Goal: Transaction & Acquisition: Book appointment/travel/reservation

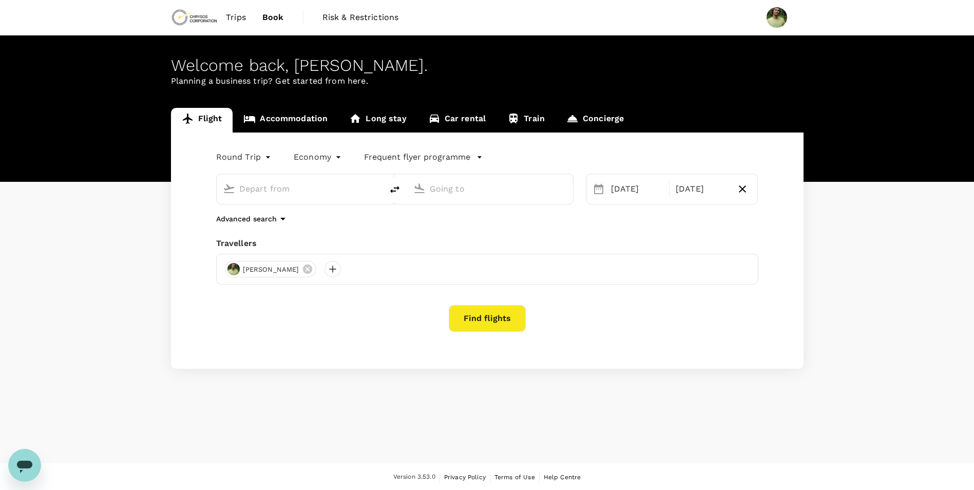
type input "Prince [PERSON_NAME], [GEOGRAPHIC_DATA] (any)"
type input "[GEOGRAPHIC_DATA], [GEOGRAPHIC_DATA] (any)"
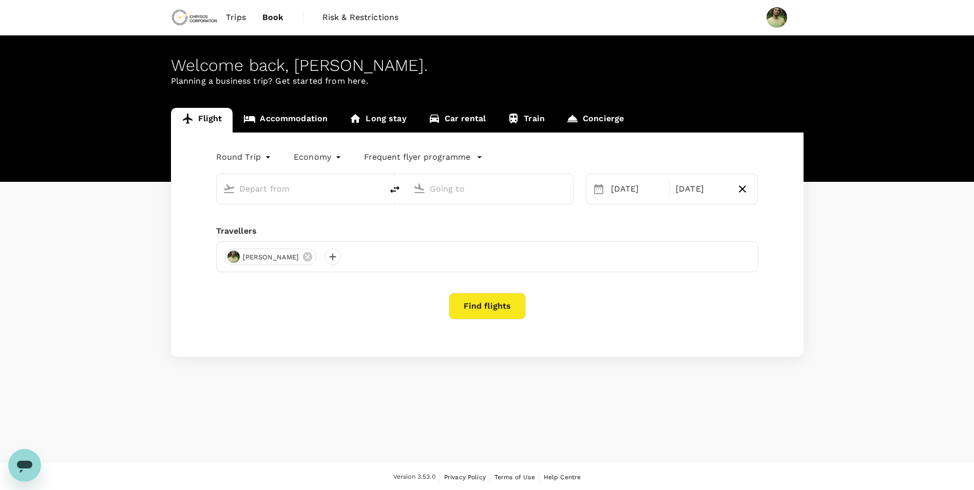
click at [201, 17] on img at bounding box center [194, 17] width 47 height 23
type input "Prince [PERSON_NAME], [GEOGRAPHIC_DATA] (any)"
type input "[GEOGRAPHIC_DATA], [GEOGRAPHIC_DATA] (any)"
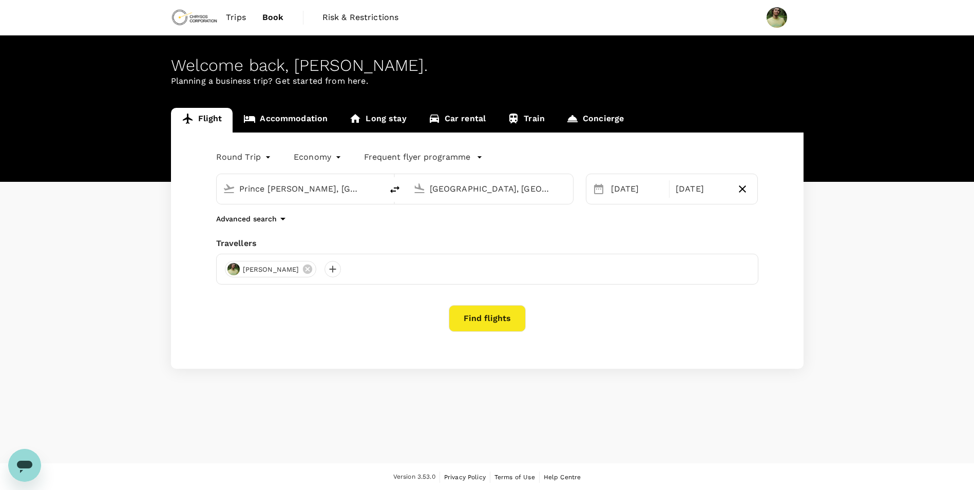
click at [198, 21] on img at bounding box center [194, 17] width 47 height 23
click at [239, 18] on span "Trips" at bounding box center [236, 17] width 20 height 12
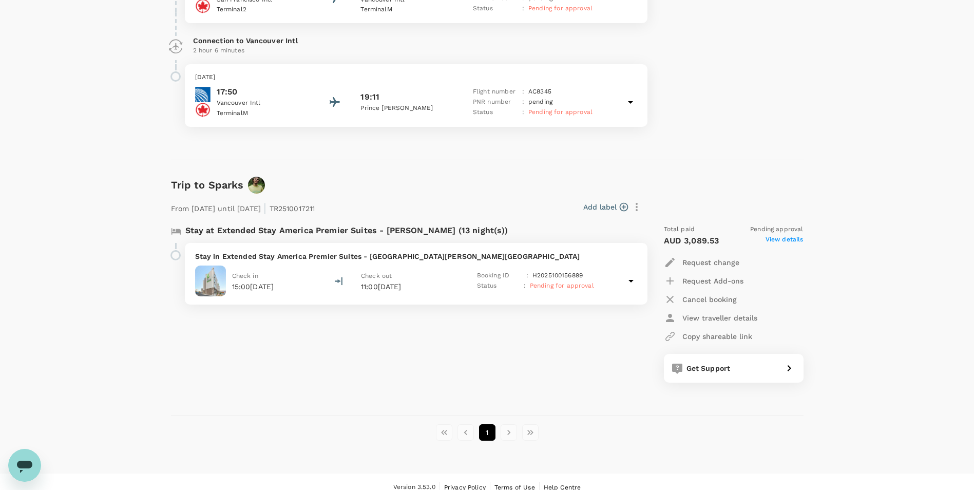
scroll to position [656, 0]
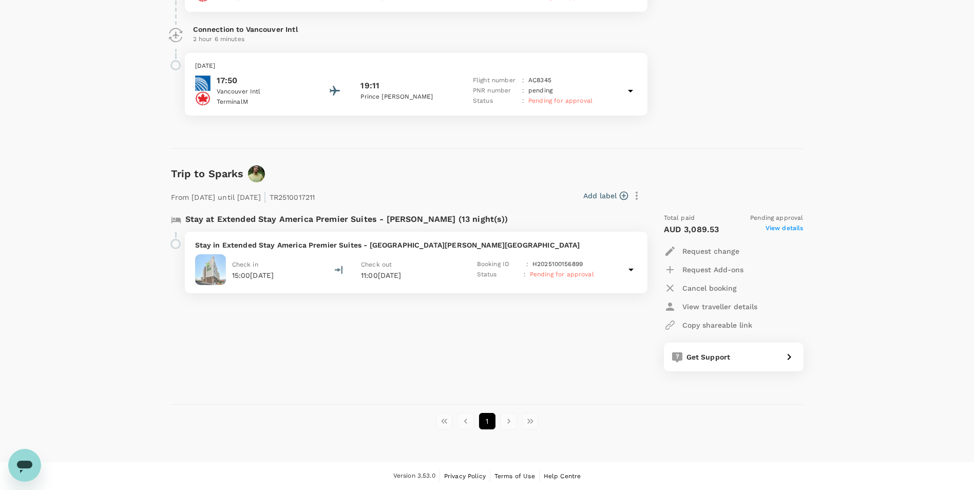
click at [507, 421] on li "pagination navigation" at bounding box center [509, 421] width 22 height 16
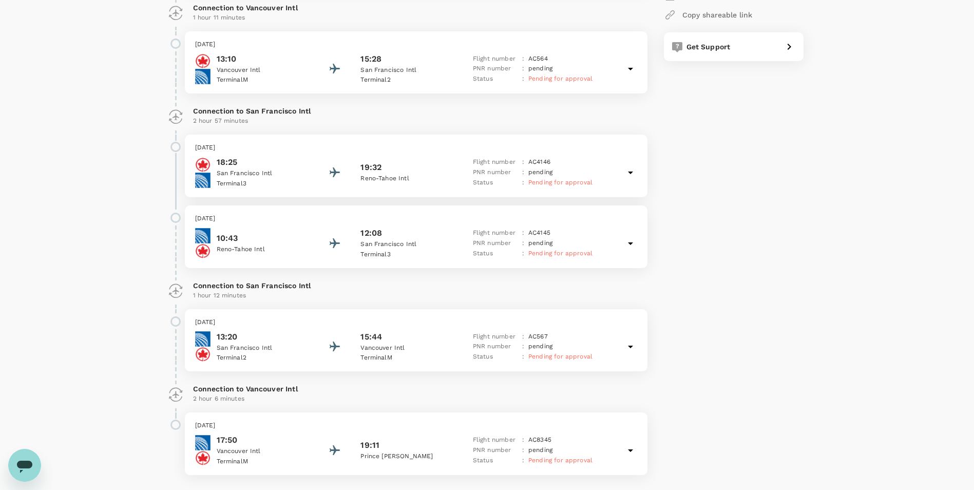
scroll to position [0, 0]
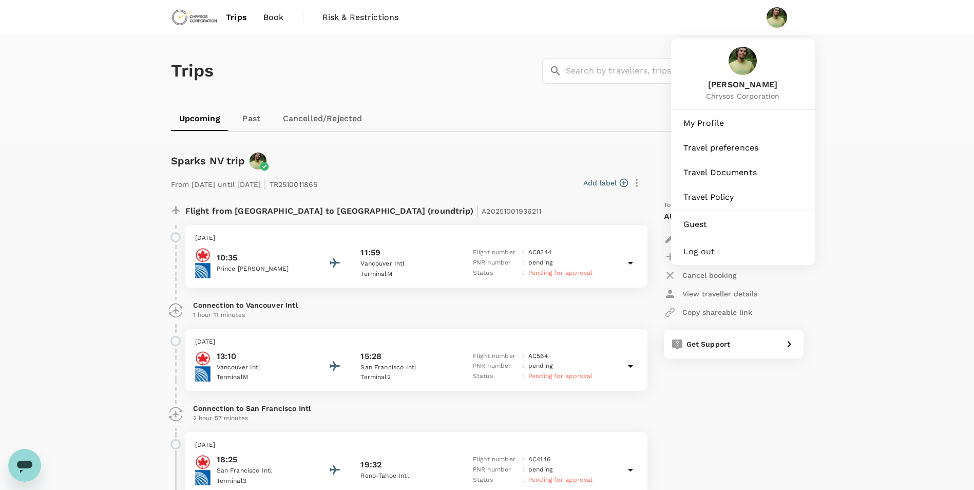
click at [761, 19] on li at bounding box center [780, 17] width 45 height 35
click at [725, 122] on span "My Profile" at bounding box center [742, 123] width 119 height 12
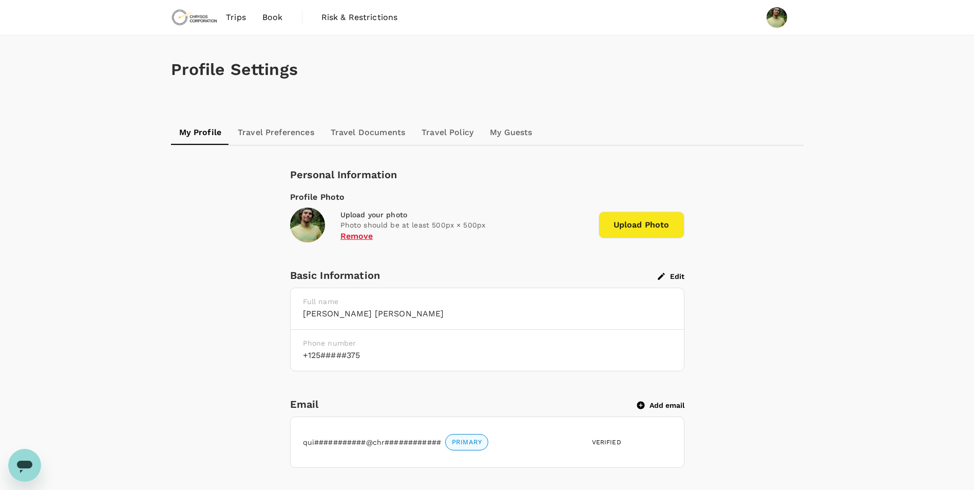
click at [284, 132] on link "Travel Preferences" at bounding box center [275, 132] width 93 height 25
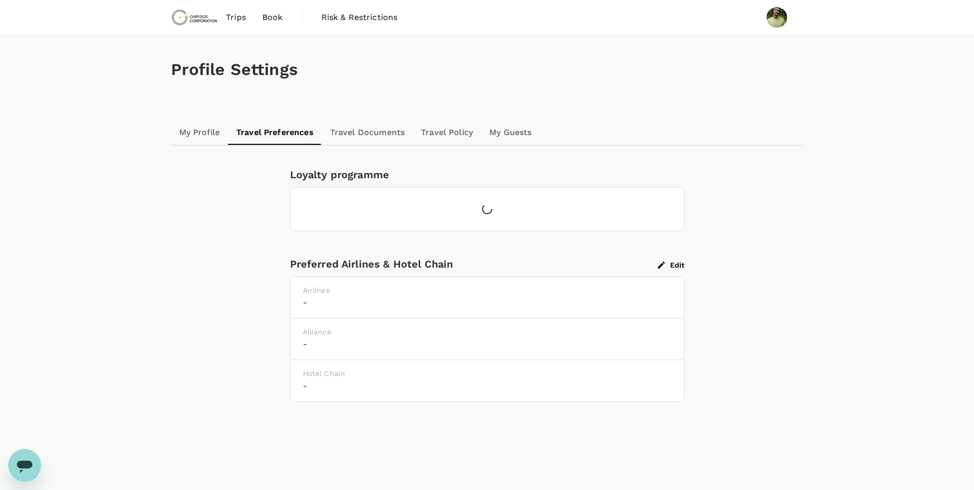
click at [347, 126] on link "Travel Documents" at bounding box center [367, 132] width 91 height 25
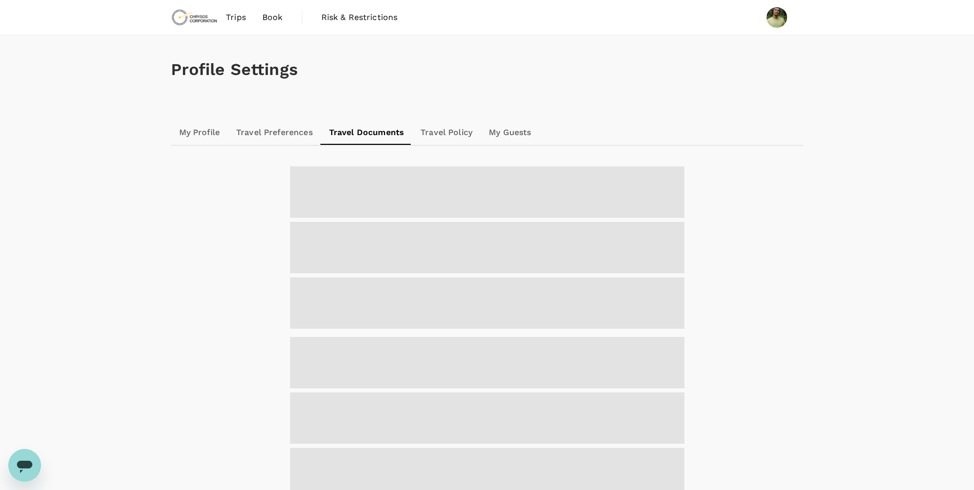
click at [207, 17] on img at bounding box center [194, 17] width 47 height 23
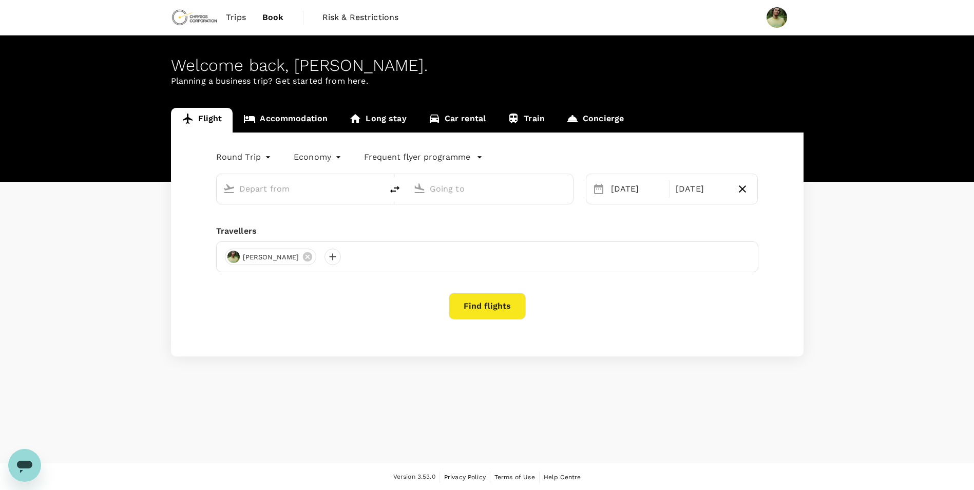
type input "Prince [PERSON_NAME], [GEOGRAPHIC_DATA] (any)"
type input "[GEOGRAPHIC_DATA], [GEOGRAPHIC_DATA] (any)"
